Goal: Navigation & Orientation: Find specific page/section

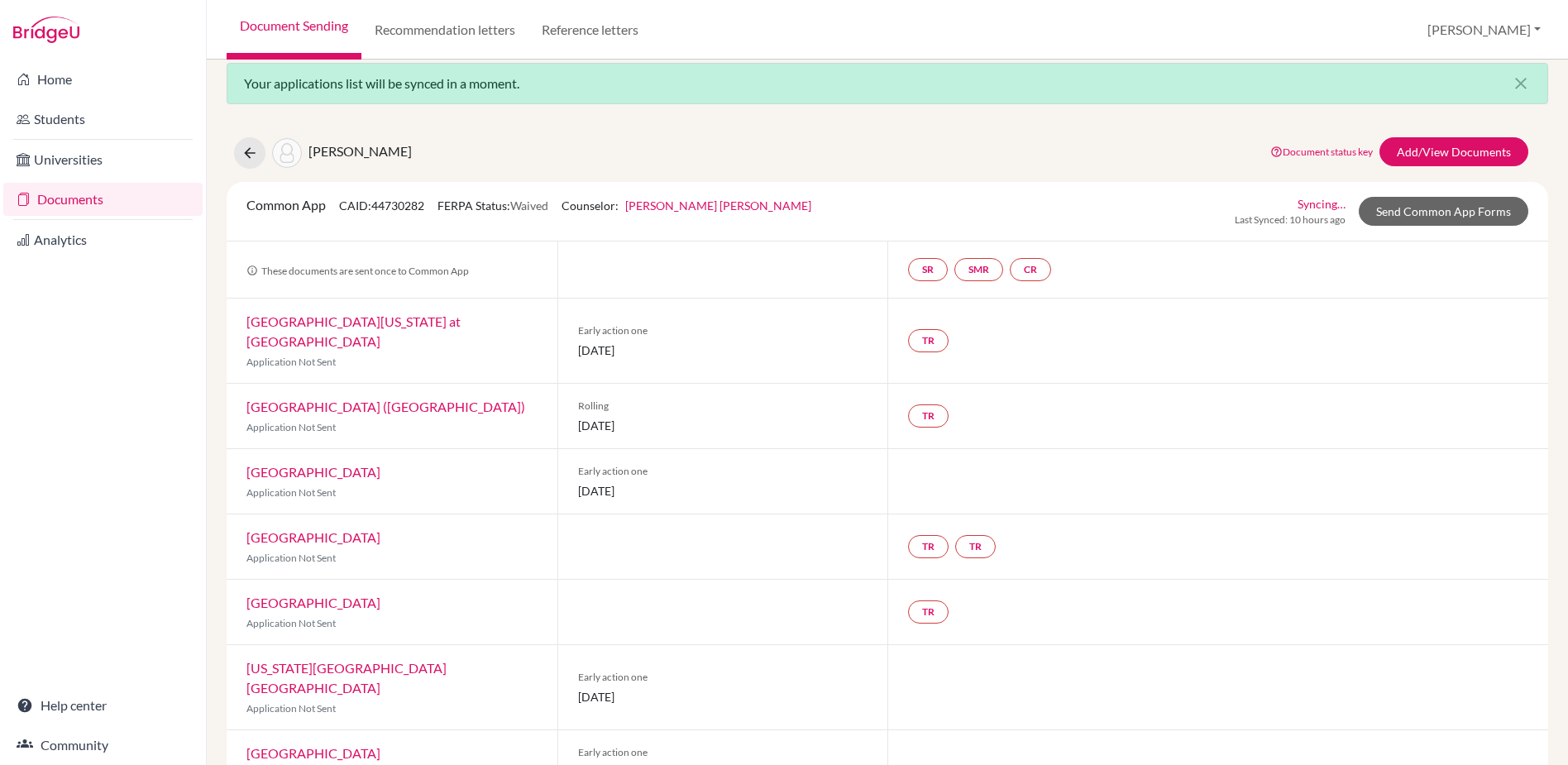
scroll to position [26, 0]
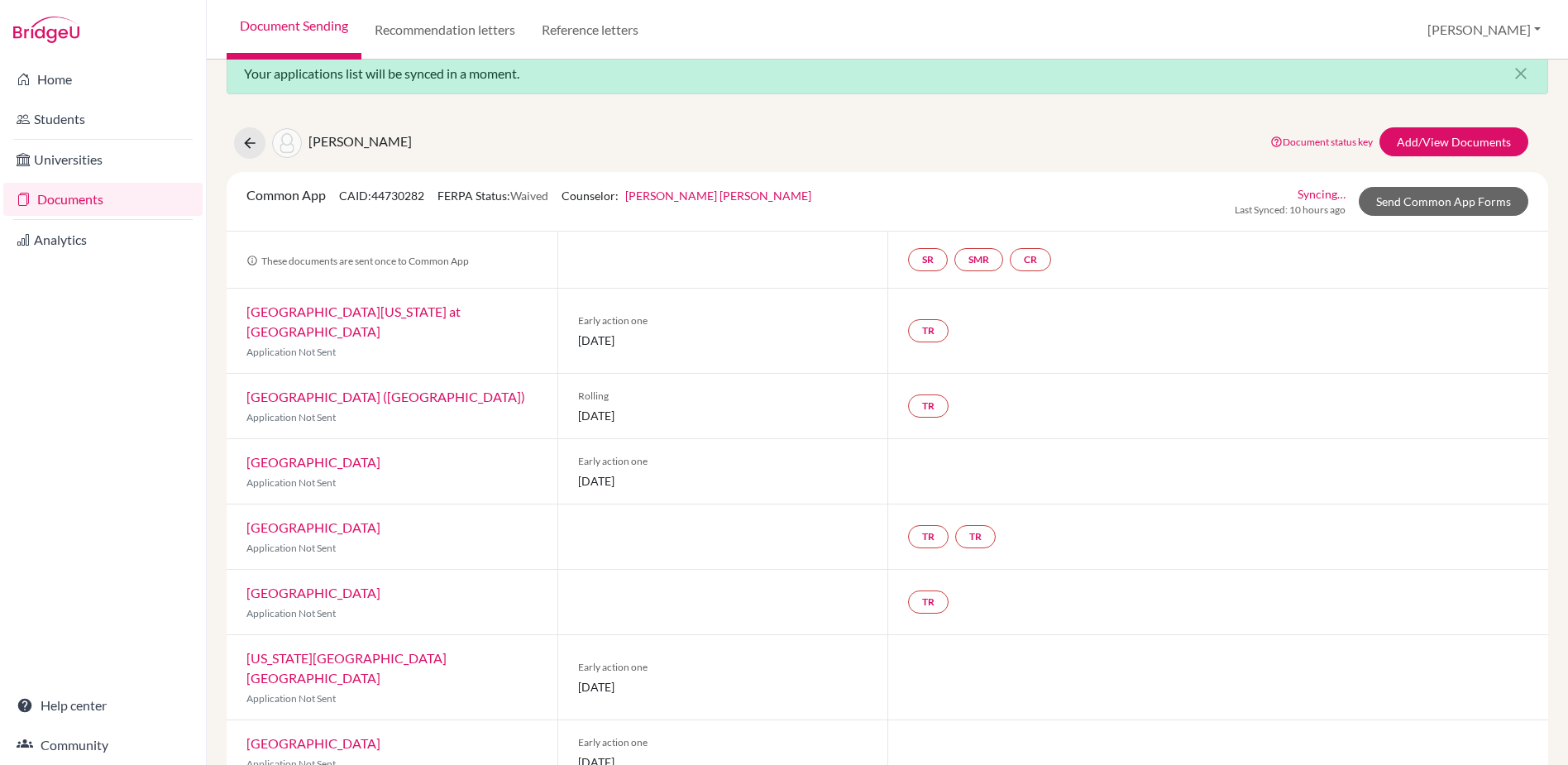
click at [67, 193] on link "Documents" at bounding box center [102, 199] width 199 height 33
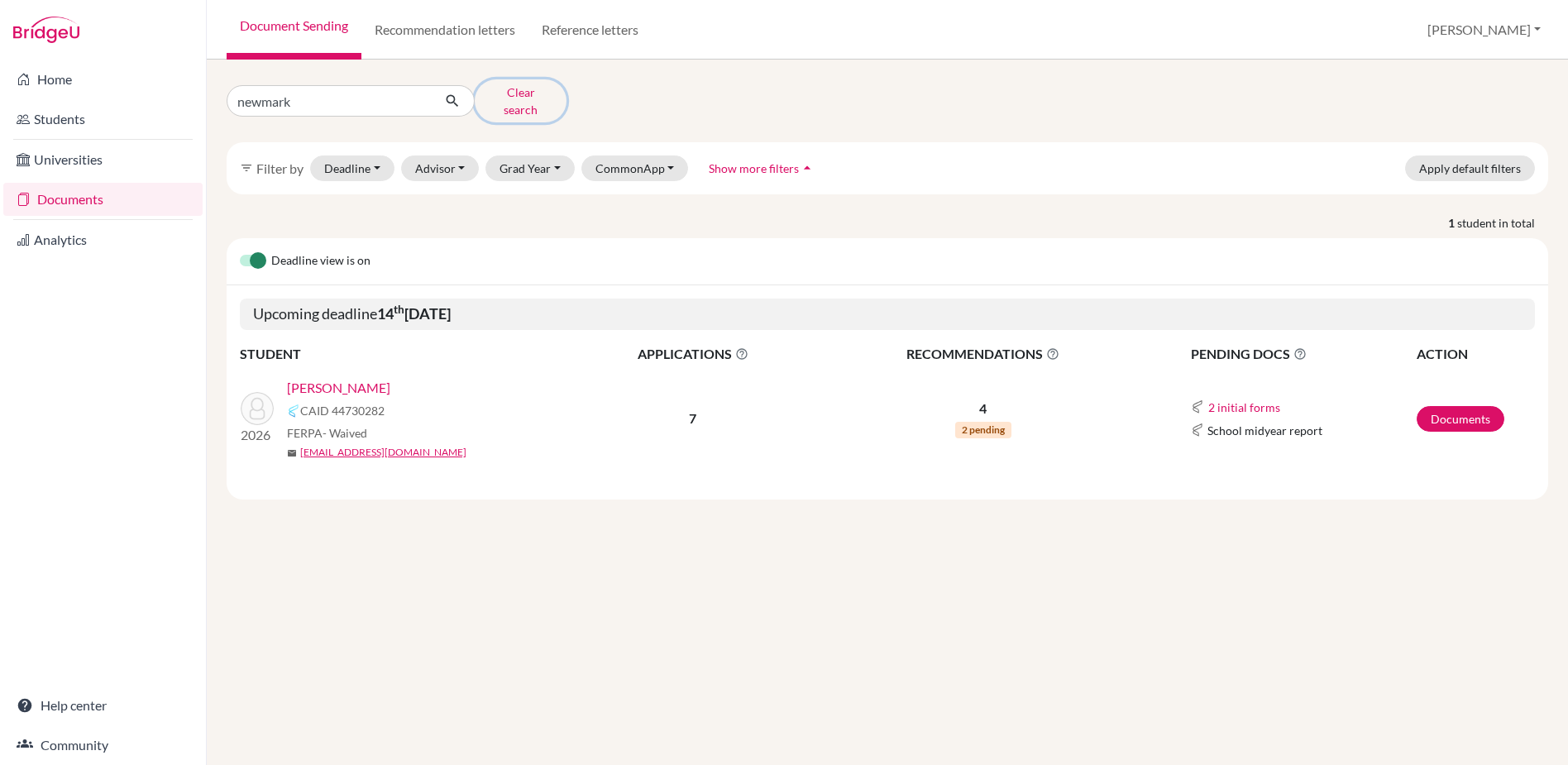
click at [508, 93] on button "Clear search" at bounding box center [520, 101] width 92 height 43
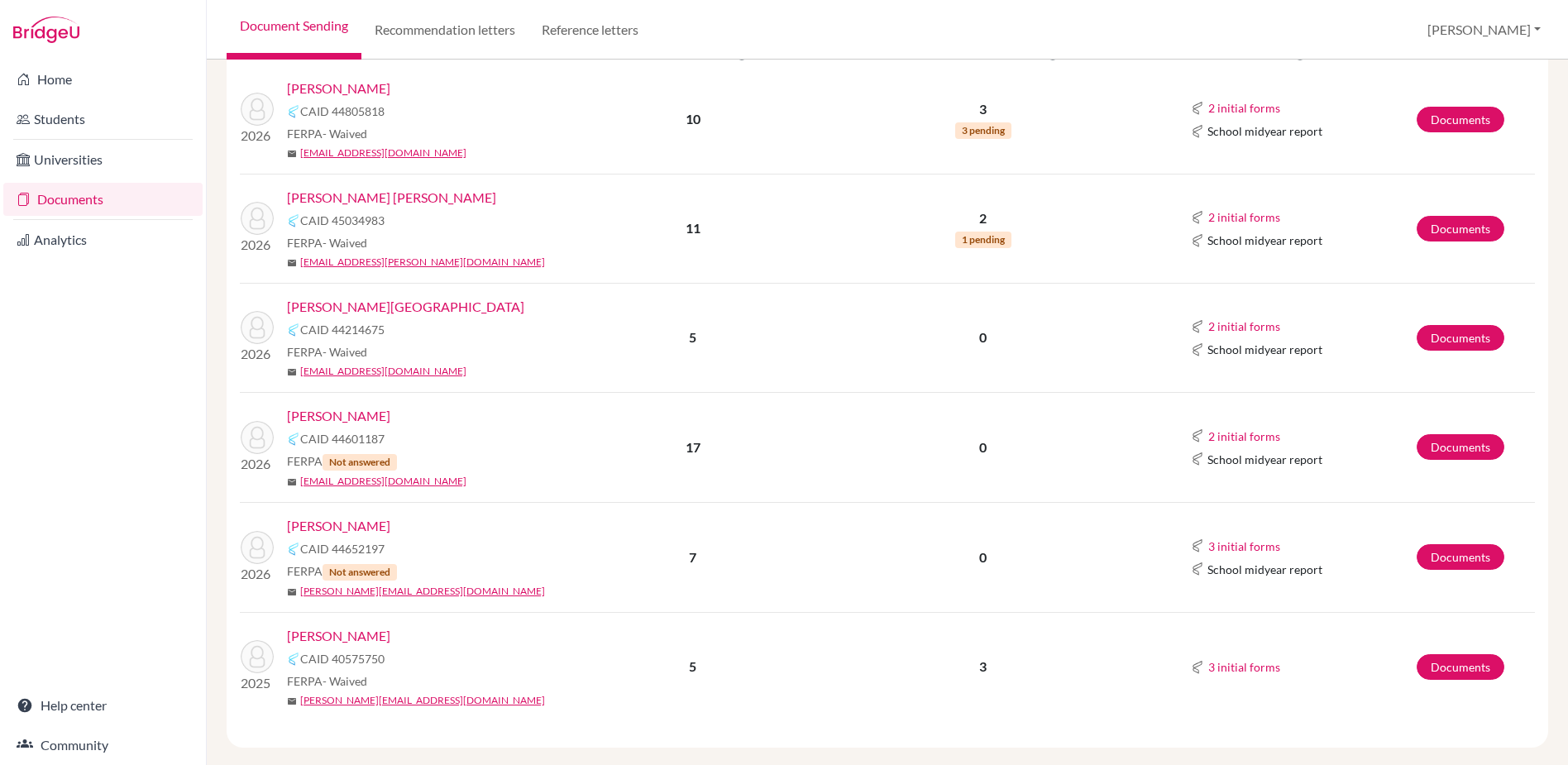
scroll to position [2111, 0]
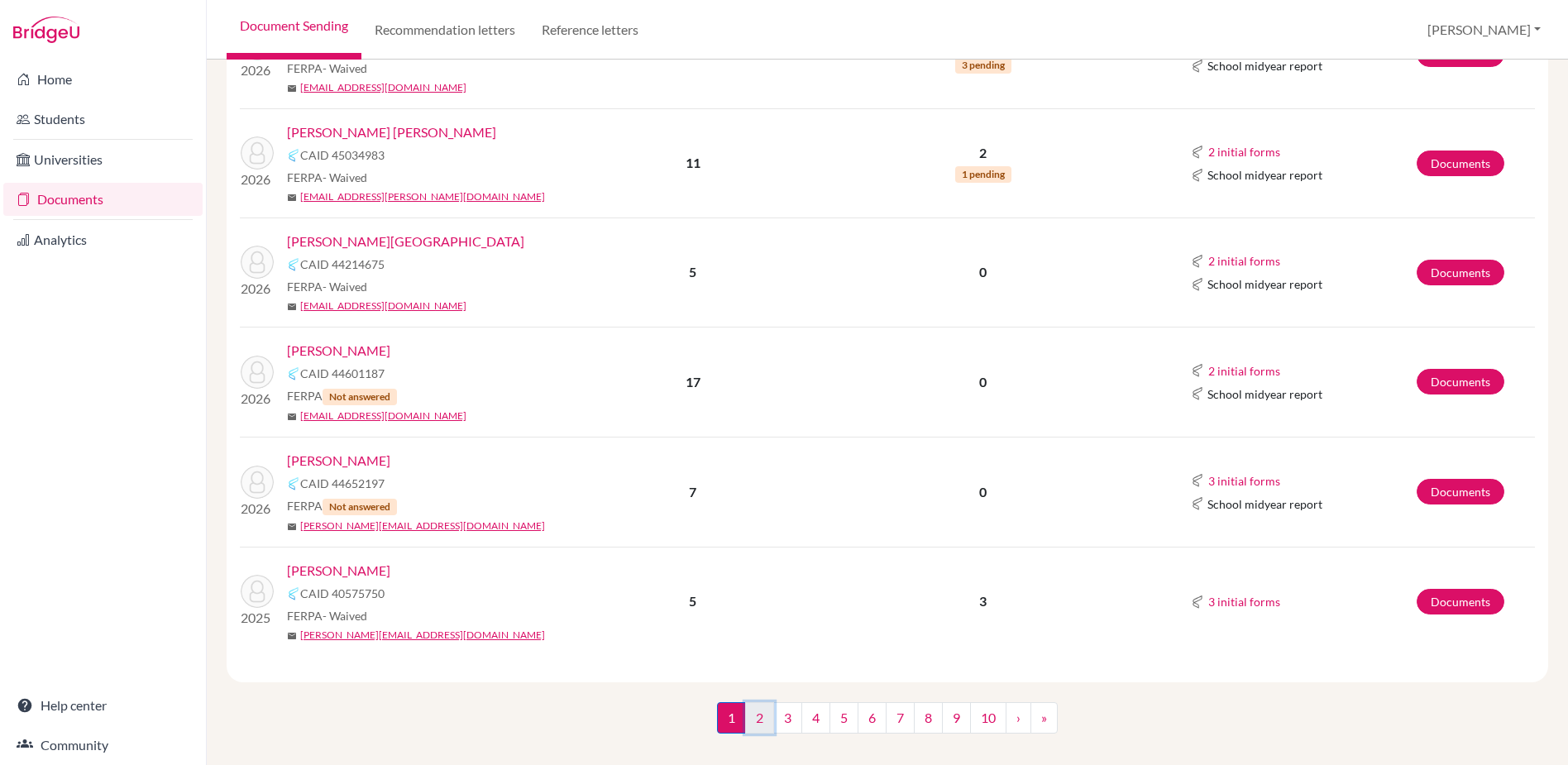
click at [759, 702] on link "2" at bounding box center [759, 717] width 29 height 31
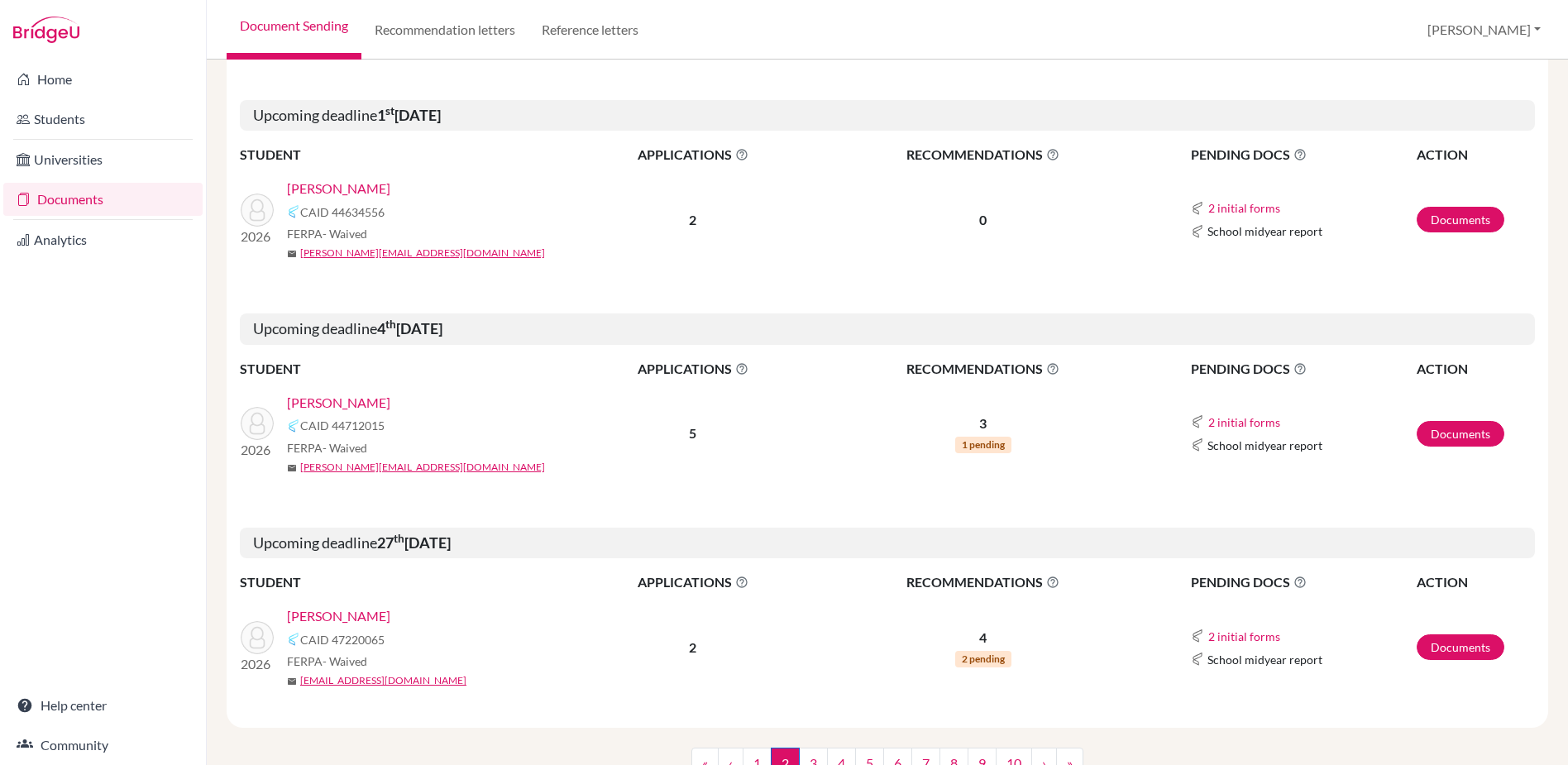
scroll to position [2694, 0]
